Goal: Task Accomplishment & Management: Complete application form

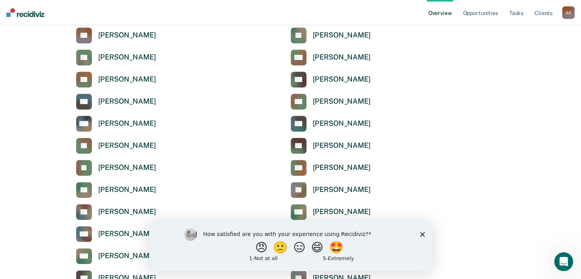
scroll to position [197, 0]
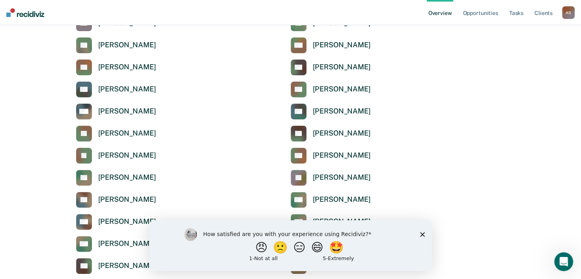
click at [422, 234] on icon "Close survey" at bounding box center [421, 234] width 5 height 5
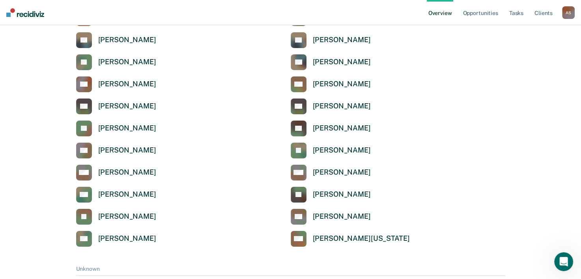
scroll to position [2806, 0]
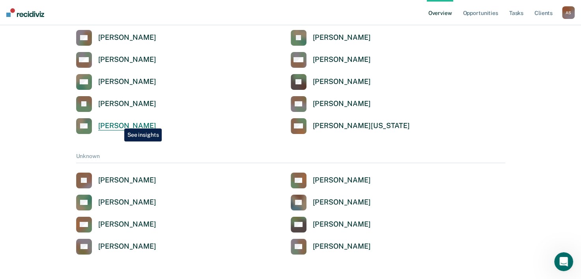
click at [118, 123] on div "[PERSON_NAME]" at bounding box center [127, 125] width 58 height 9
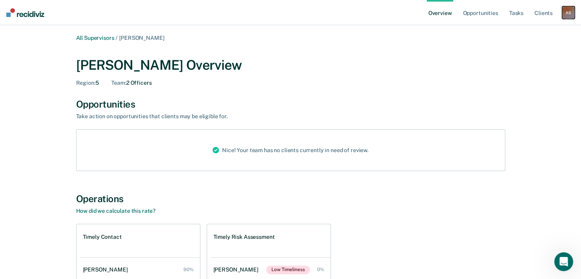
click at [566, 17] on div "A S" at bounding box center [568, 12] width 13 height 13
click at [514, 12] on link "Tasks" at bounding box center [515, 12] width 17 height 25
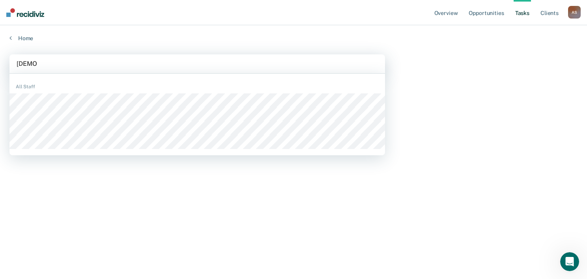
type input "[DEMOGRAPHIC_DATA]"
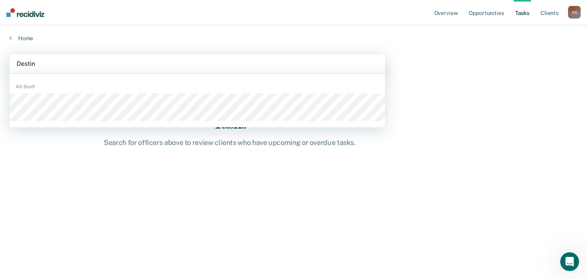
type input "Destine"
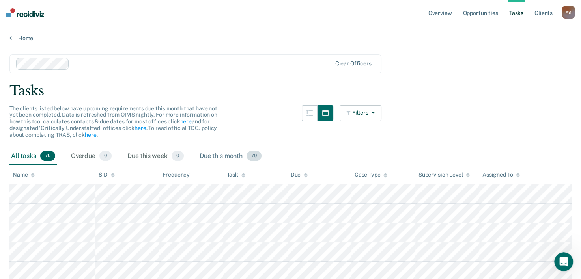
click at [251, 157] on span "70" at bounding box center [253, 156] width 15 height 10
click at [254, 154] on span "70" at bounding box center [253, 156] width 15 height 10
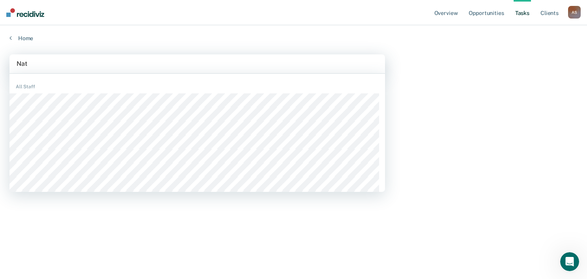
type input "Nata"
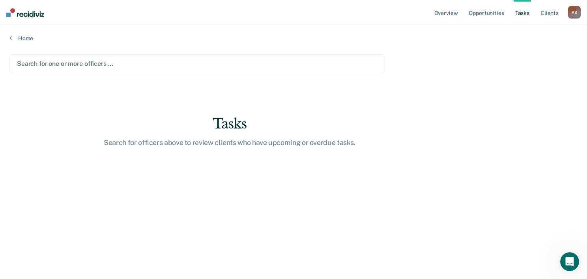
click at [69, 63] on div at bounding box center [197, 63] width 360 height 9
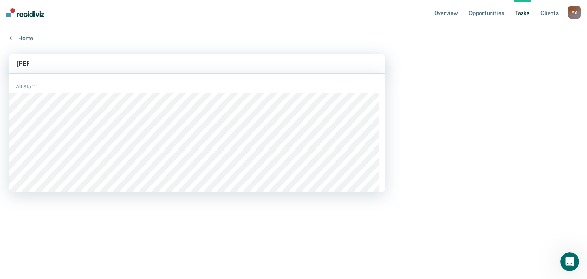
type input "Kimb"
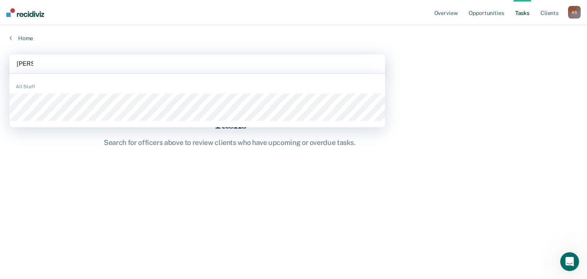
type input "[PERSON_NAME]"
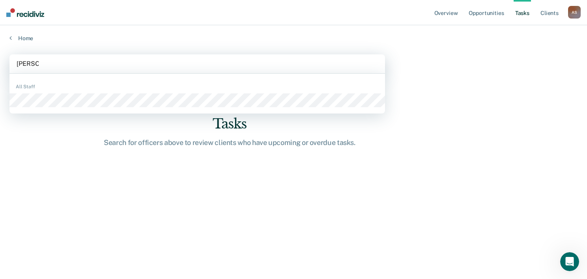
click at [59, 110] on div "All Staff" at bounding box center [196, 94] width 375 height 40
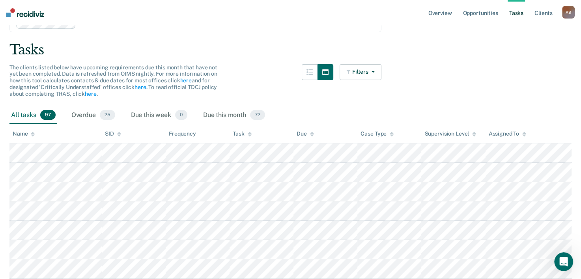
scroll to position [39, 0]
click at [248, 137] on icon at bounding box center [250, 135] width 4 height 5
click at [250, 137] on icon at bounding box center [250, 135] width 4 height 5
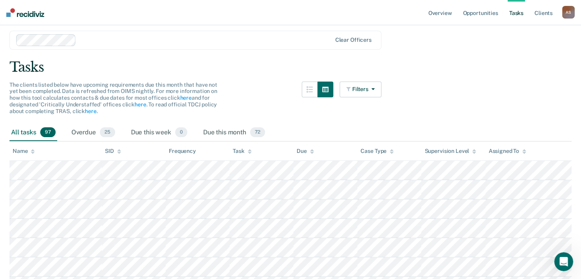
scroll to position [0, 0]
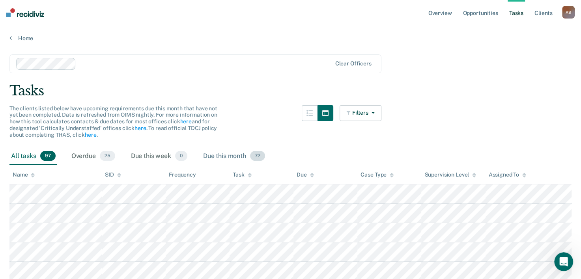
click at [261, 154] on span "72" at bounding box center [257, 156] width 15 height 10
click at [105, 153] on span "25" at bounding box center [107, 156] width 15 height 10
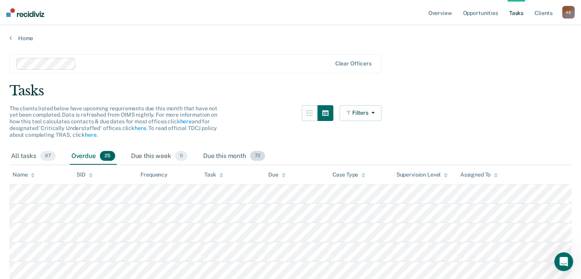
click at [220, 156] on div "Due this month 72" at bounding box center [233, 156] width 65 height 17
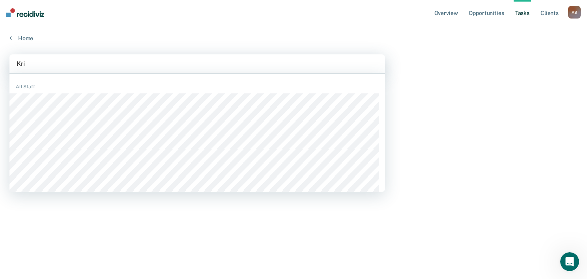
type input "[PERSON_NAME]"
type input "Mas"
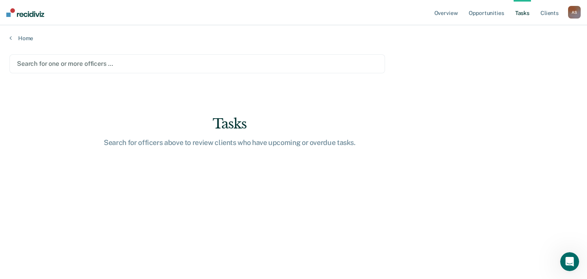
click at [64, 65] on div at bounding box center [197, 63] width 360 height 9
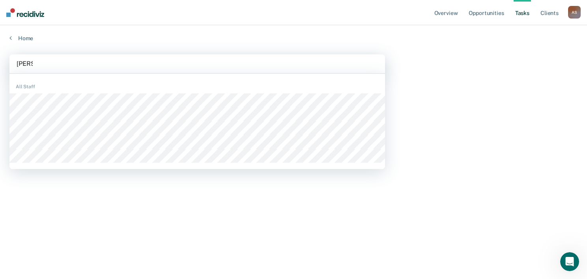
type input "[PERSON_NAME]"
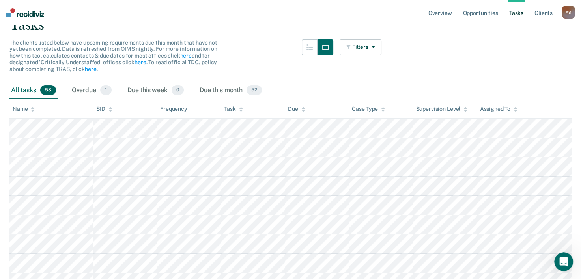
scroll to position [79, 0]
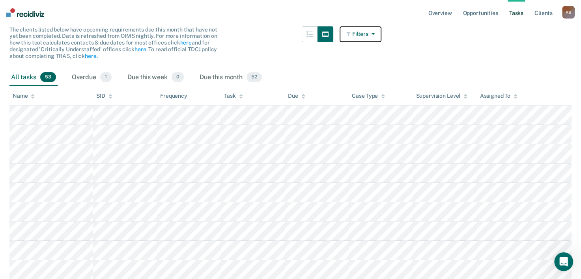
click at [376, 39] on button "Filters" at bounding box center [360, 34] width 42 height 16
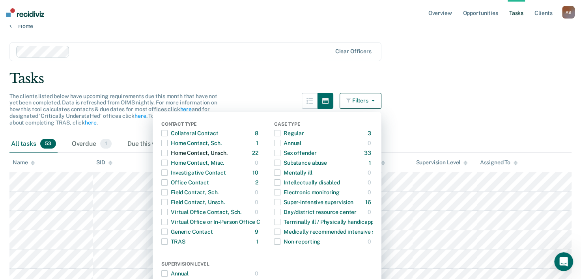
scroll to position [0, 0]
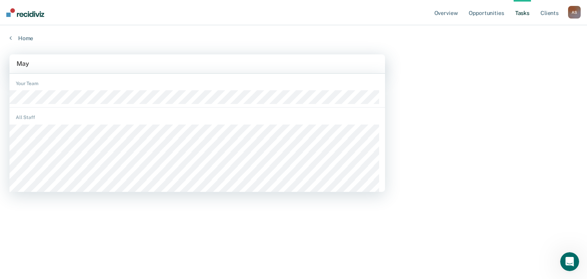
type input "[PERSON_NAME]"
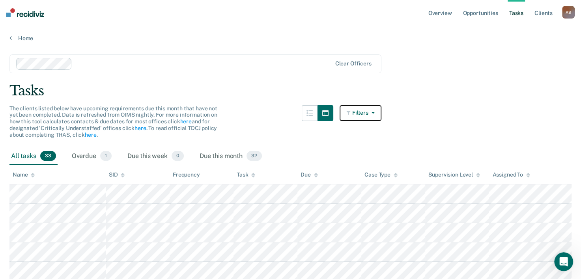
click at [374, 112] on icon "button" at bounding box center [371, 113] width 6 height 6
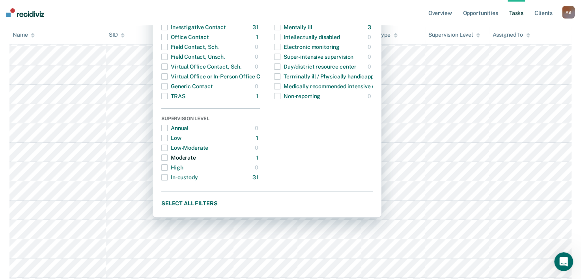
scroll to position [118, 0]
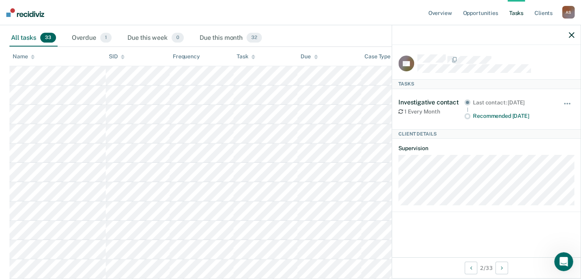
click at [310, 35] on div "All tasks 33 Overdue 1 Due this week 0 Due this month 32" at bounding box center [290, 38] width 562 height 17
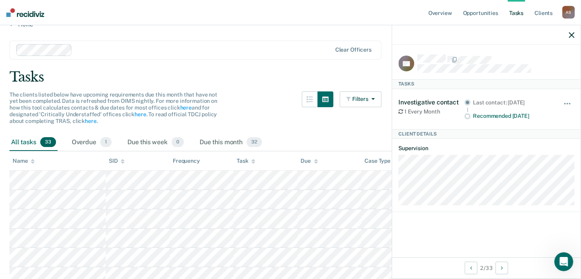
scroll to position [0, 0]
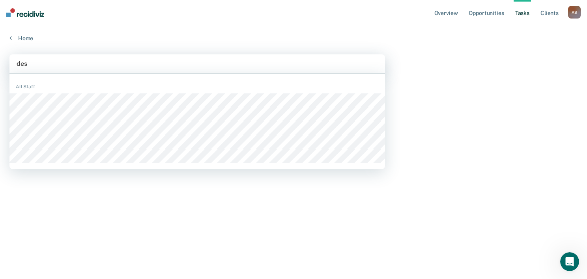
type input "dest"
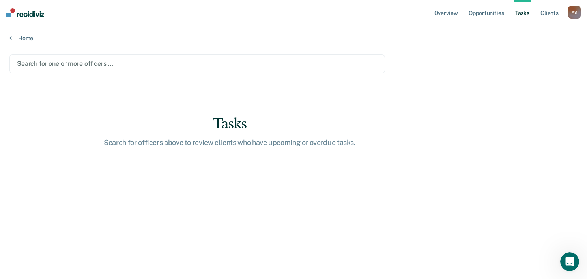
drag, startPoint x: 50, startPoint y: 65, endPoint x: 15, endPoint y: 58, distance: 35.6
click at [15, 58] on div "Search for one or more officers …" at bounding box center [196, 63] width 375 height 19
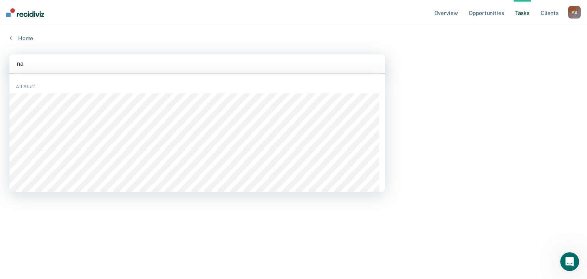
type input "nat"
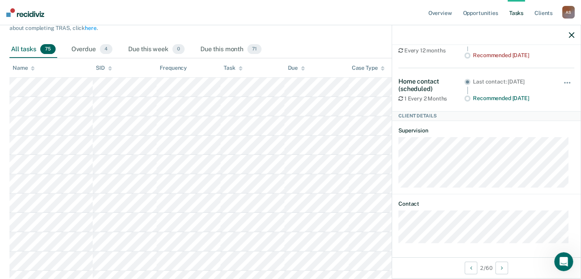
scroll to position [118, 0]
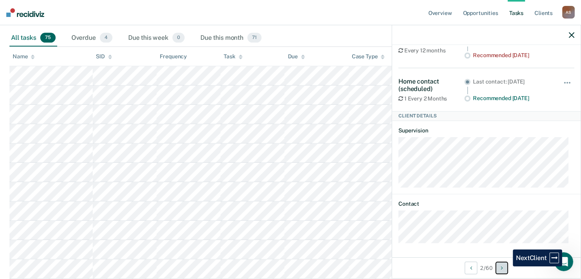
click at [506, 266] on button "Next Client" at bounding box center [501, 268] width 13 height 13
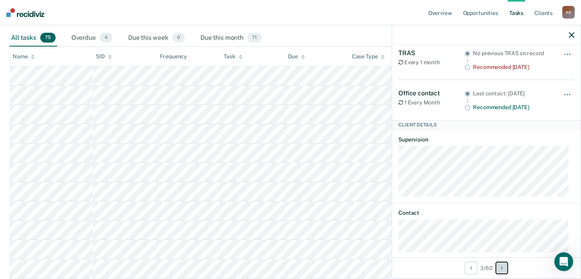
scroll to position [56, 0]
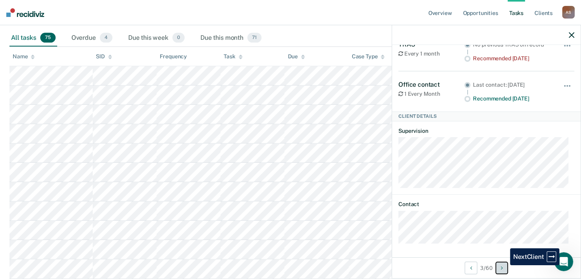
click at [504, 265] on button "Next Client" at bounding box center [501, 268] width 13 height 13
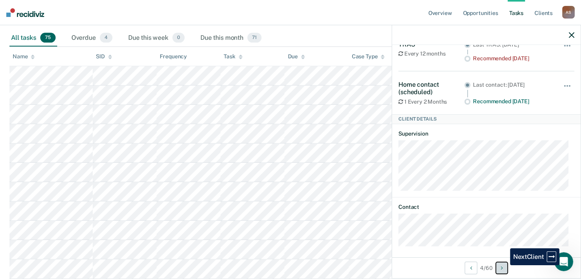
click at [504, 265] on button "Next Client" at bounding box center [501, 268] width 13 height 13
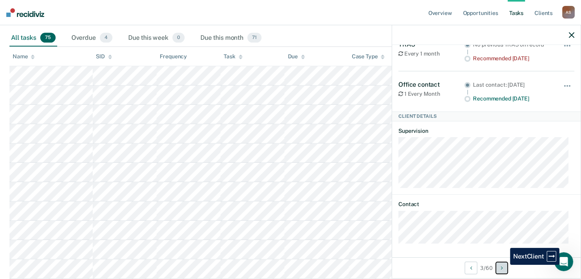
click at [504, 265] on button "Next Client" at bounding box center [501, 268] width 13 height 13
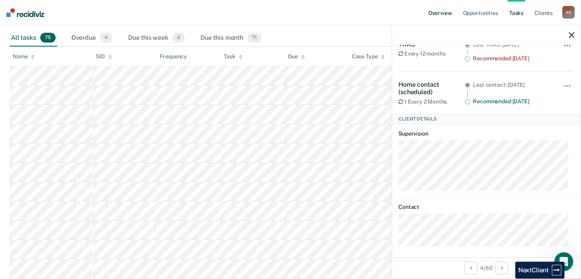
click at [445, 15] on link "Overview" at bounding box center [439, 12] width 27 height 25
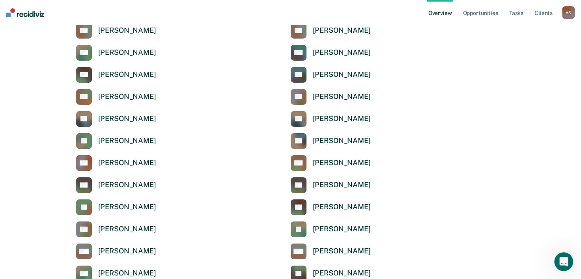
scroll to position [2601, 0]
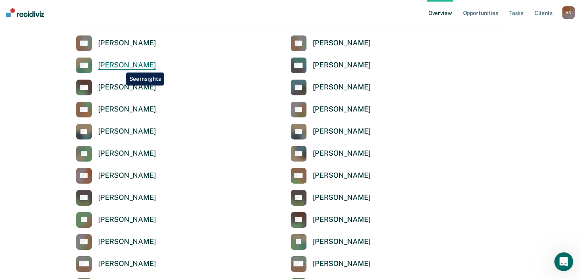
click at [120, 67] on div "[PERSON_NAME]" at bounding box center [127, 65] width 58 height 9
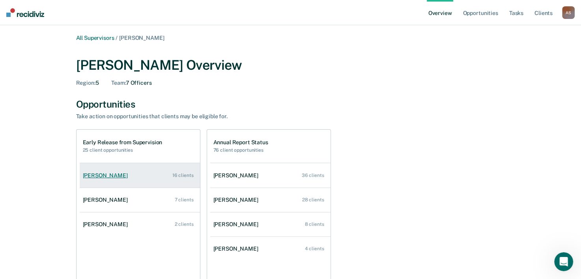
click at [91, 177] on div "[PERSON_NAME]" at bounding box center [107, 175] width 48 height 7
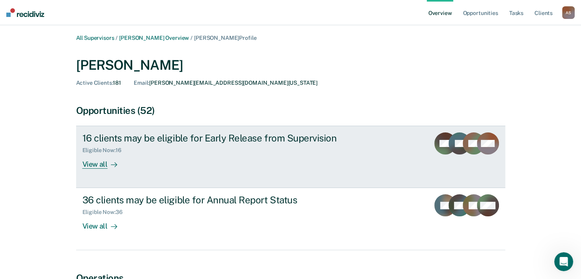
click at [92, 162] on div "View all" at bounding box center [104, 161] width 44 height 15
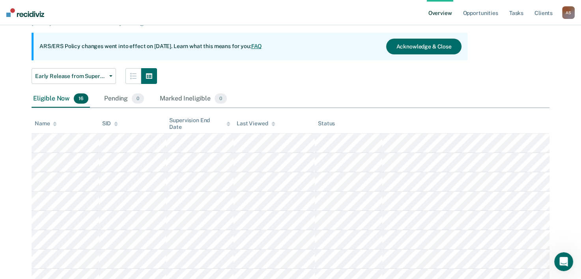
scroll to position [79, 0]
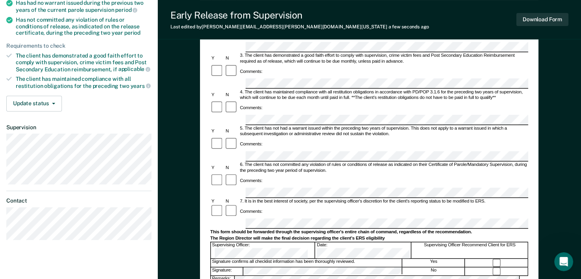
scroll to position [131, 0]
